Goal: Information Seeking & Learning: Learn about a topic

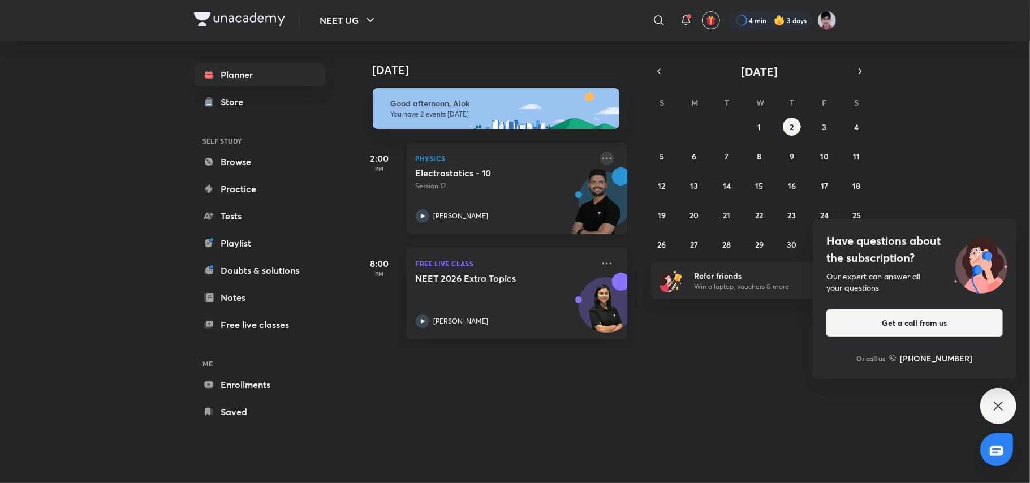
click at [600, 156] on icon at bounding box center [607, 159] width 14 height 14
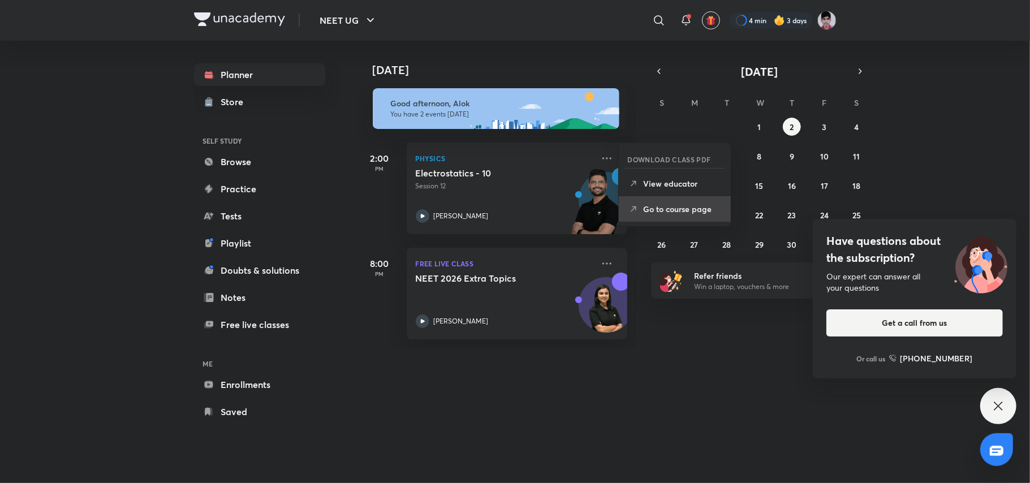
click at [675, 206] on p "Go to course page" at bounding box center [683, 209] width 78 height 12
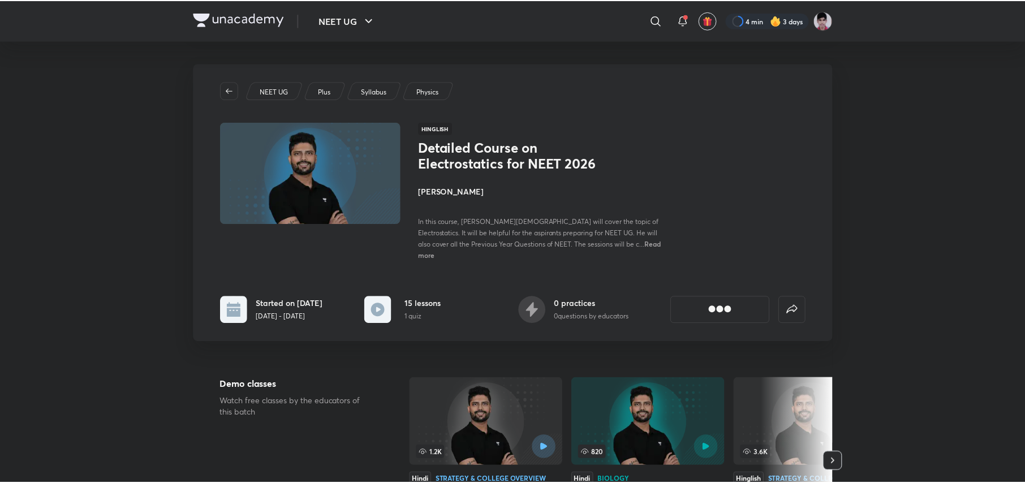
scroll to position [1244, 0]
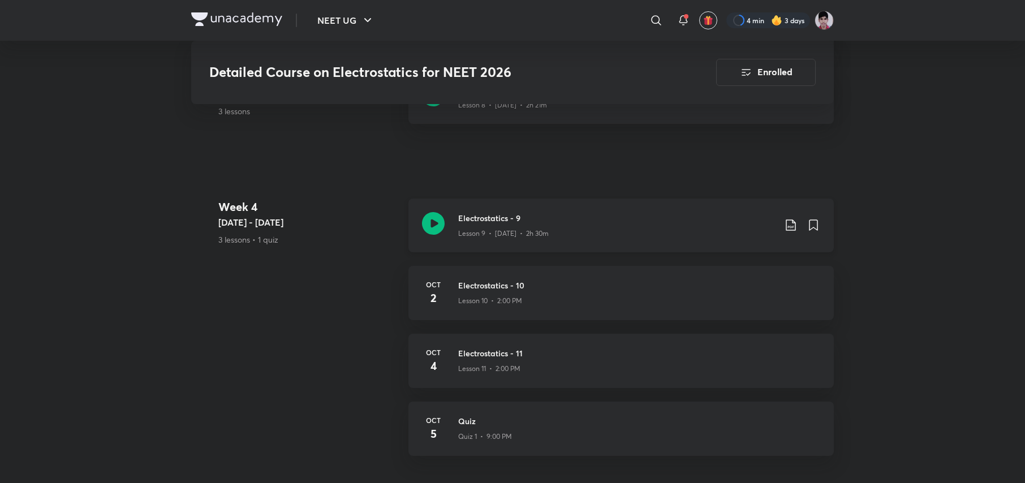
click at [605, 212] on h3 "Electrostatics - 9" at bounding box center [616, 218] width 317 height 12
